Goal: Information Seeking & Learning: Learn about a topic

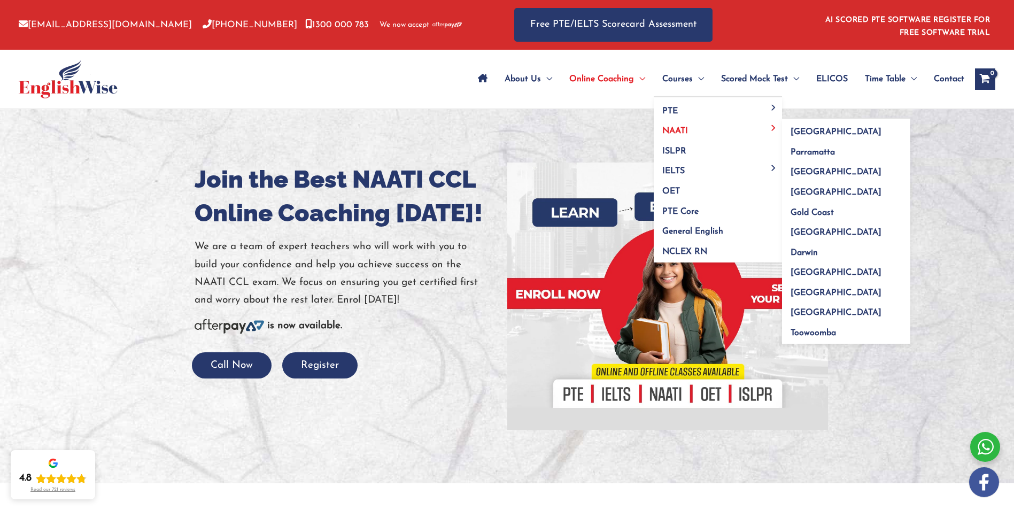
click at [666, 132] on span "NAATI" at bounding box center [675, 131] width 26 height 9
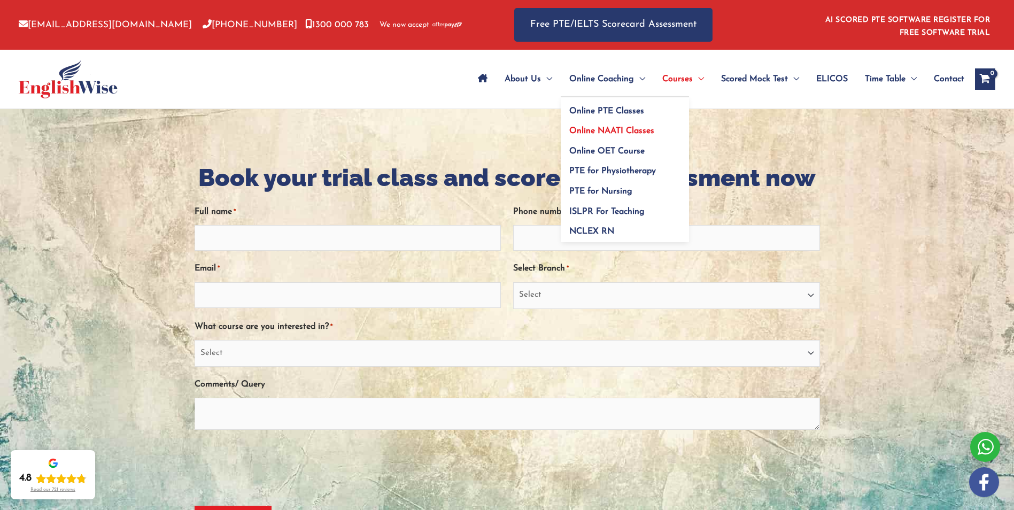
click at [597, 132] on span "Online NAATI Classes" at bounding box center [611, 131] width 85 height 9
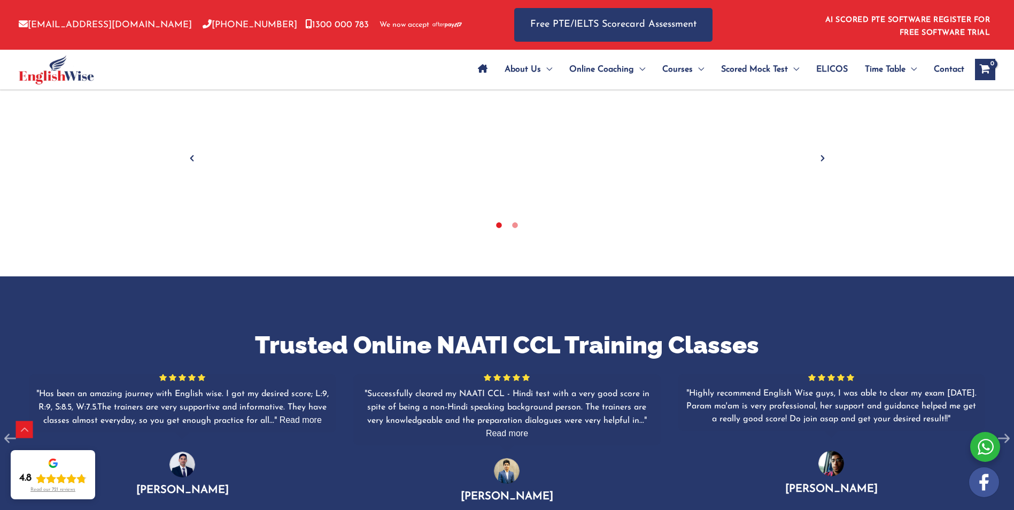
scroll to position [321, 0]
